Goal: Find specific page/section: Find specific page/section

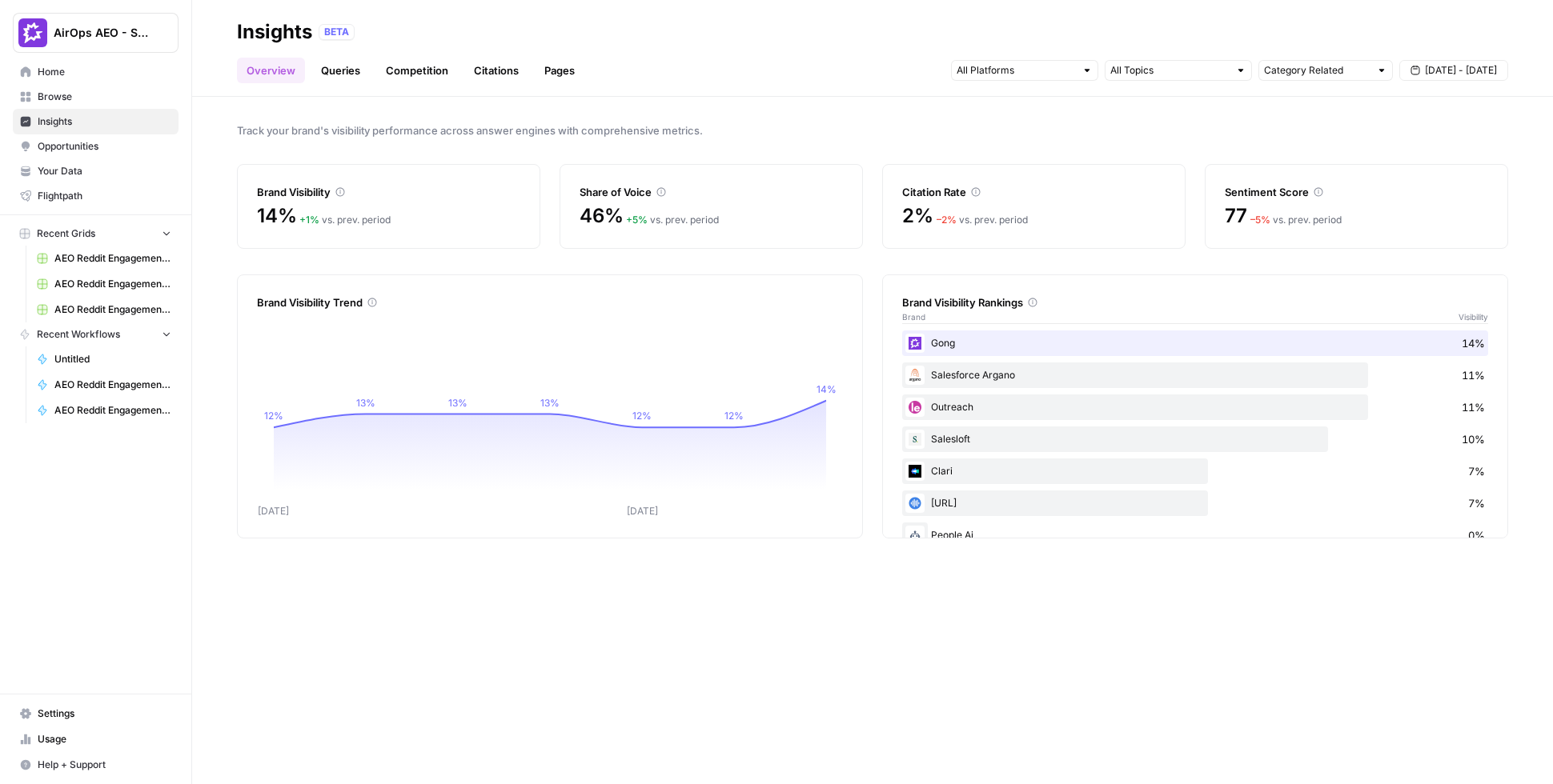
click at [136, 147] on span "Opportunities" at bounding box center [104, 146] width 134 height 14
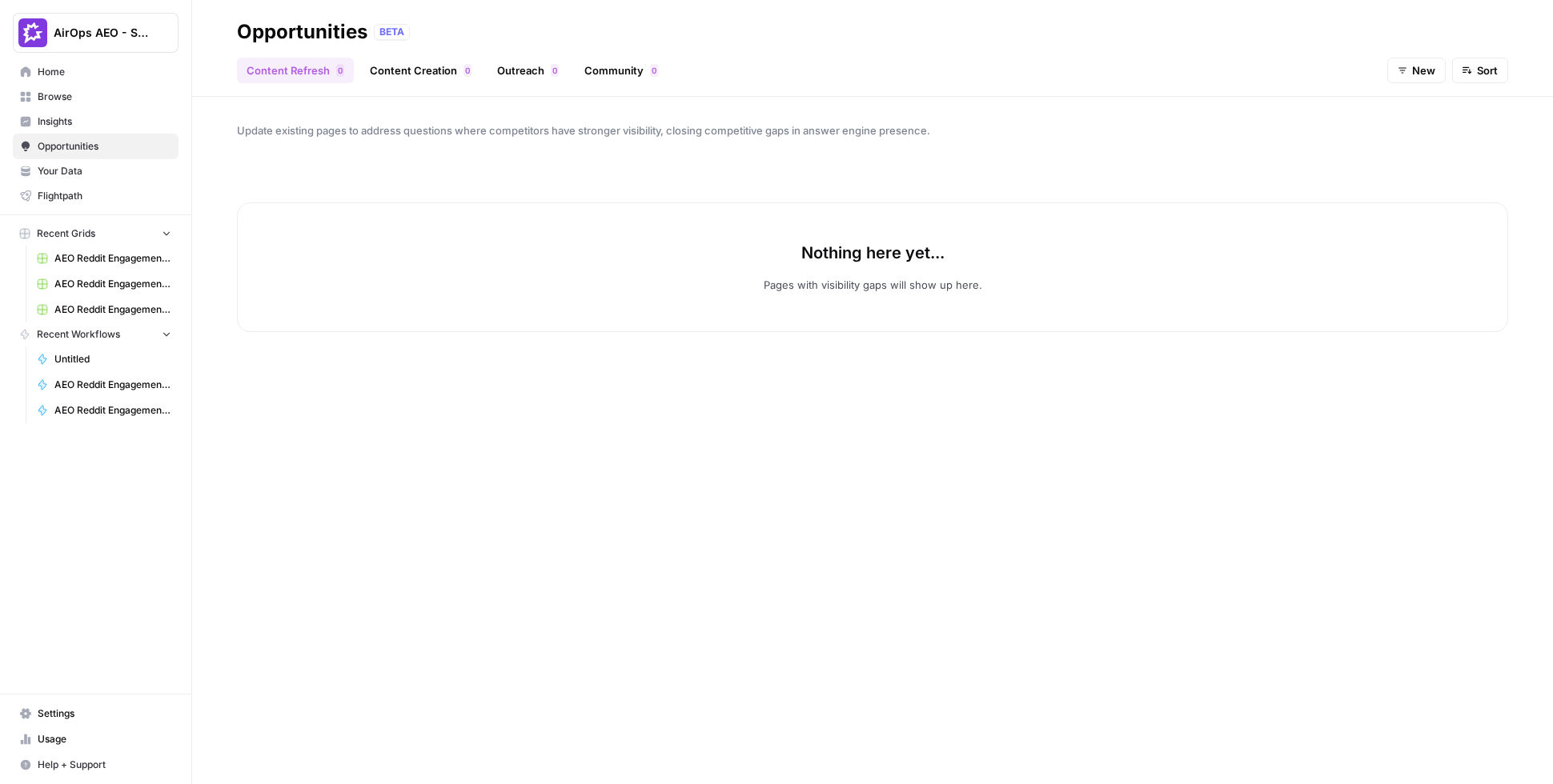
click at [1435, 63] on span "New" at bounding box center [1424, 70] width 23 height 16
click at [1425, 106] on span "All" at bounding box center [1430, 108] width 57 height 16
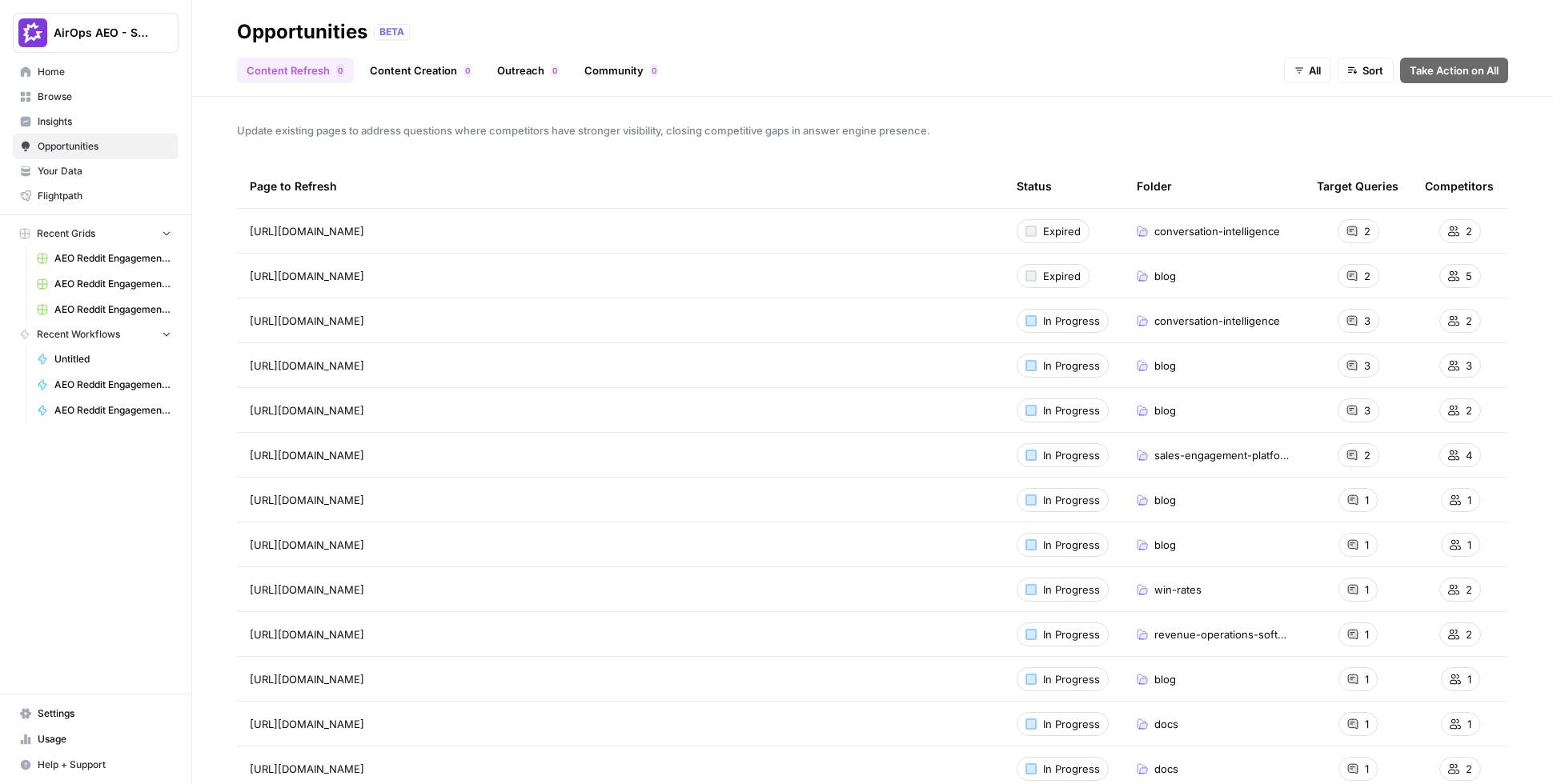
click at [542, 83] on link "Outreach 0" at bounding box center [528, 71] width 81 height 26
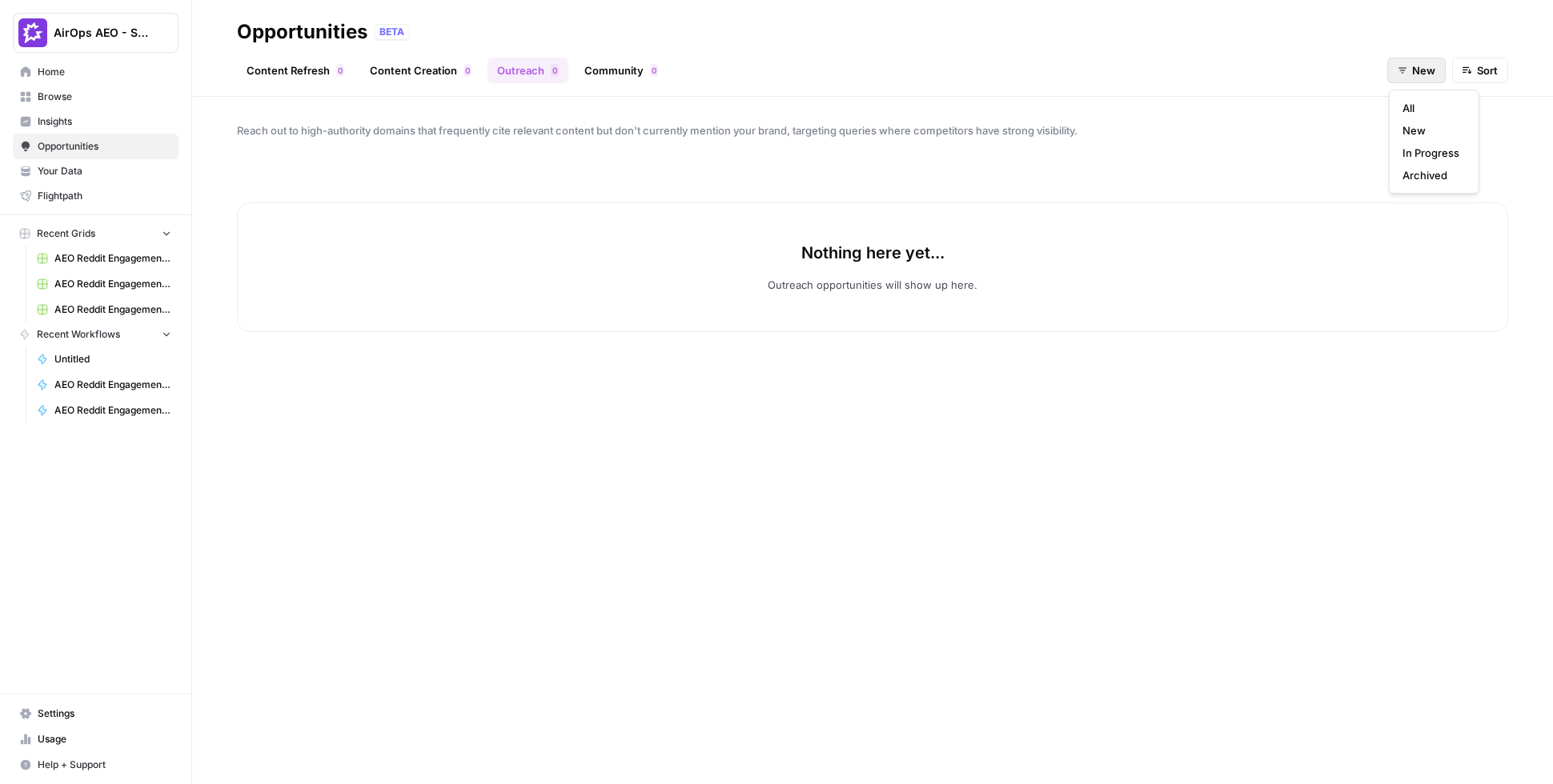
click at [1412, 70] on button "New" at bounding box center [1416, 71] width 59 height 26
click at [1410, 101] on span "All" at bounding box center [1430, 108] width 57 height 16
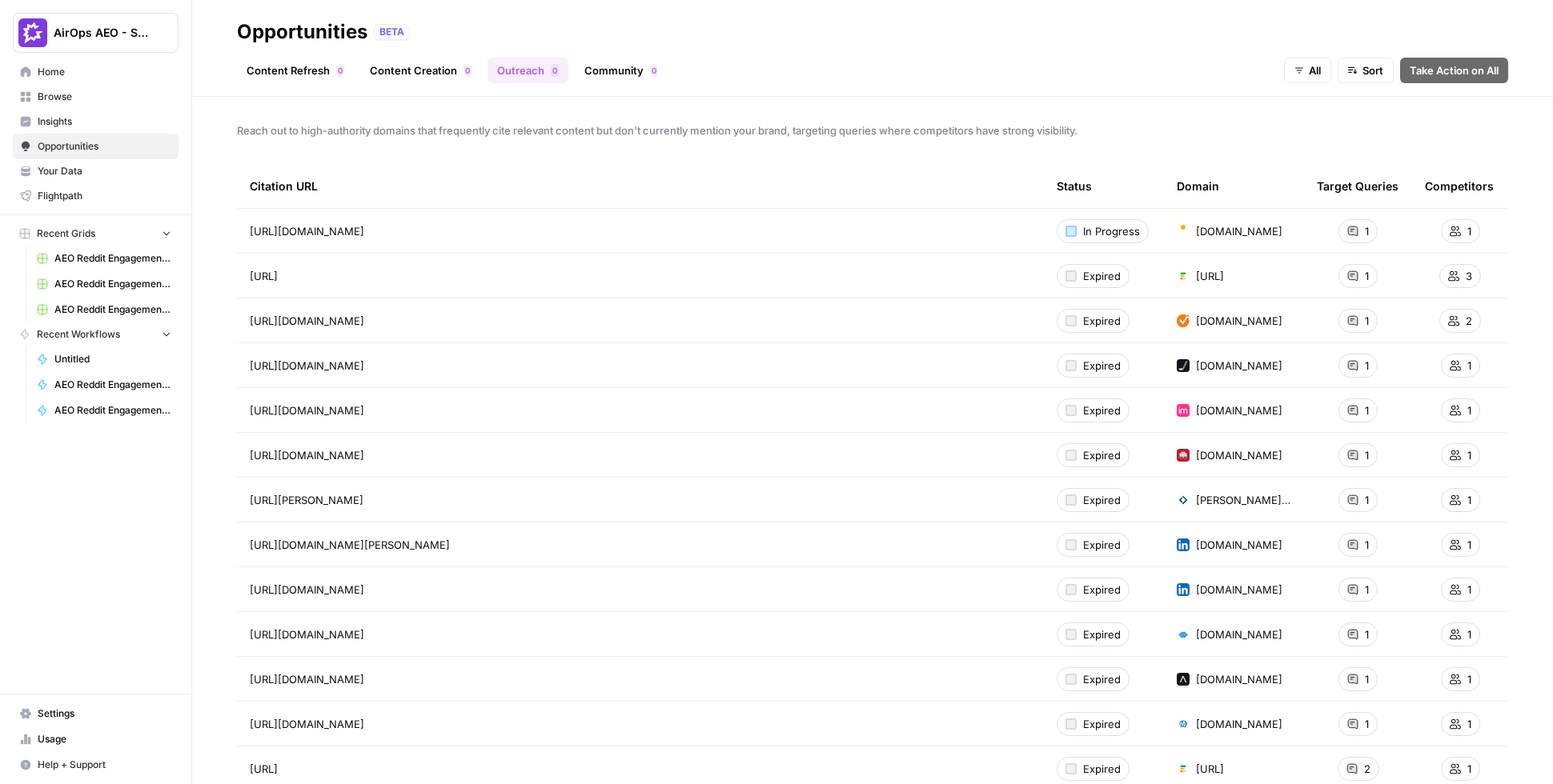
click at [599, 62] on link "Community 0" at bounding box center [621, 71] width 93 height 26
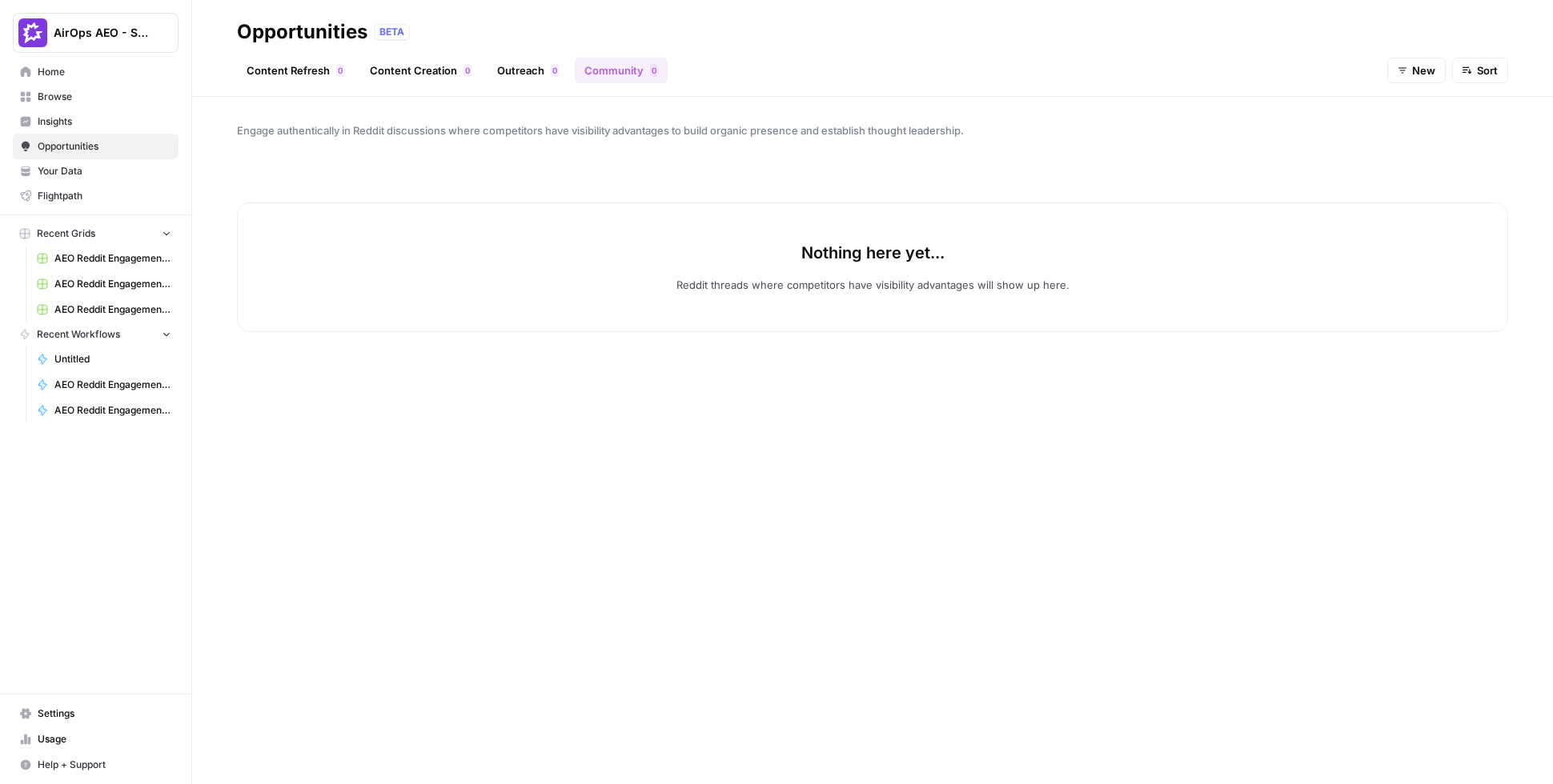
click at [1403, 68] on icon "button" at bounding box center [1402, 71] width 8 height 6
click at [1410, 104] on span "All" at bounding box center [1430, 108] width 57 height 16
